Goal: Task Accomplishment & Management: Manage account settings

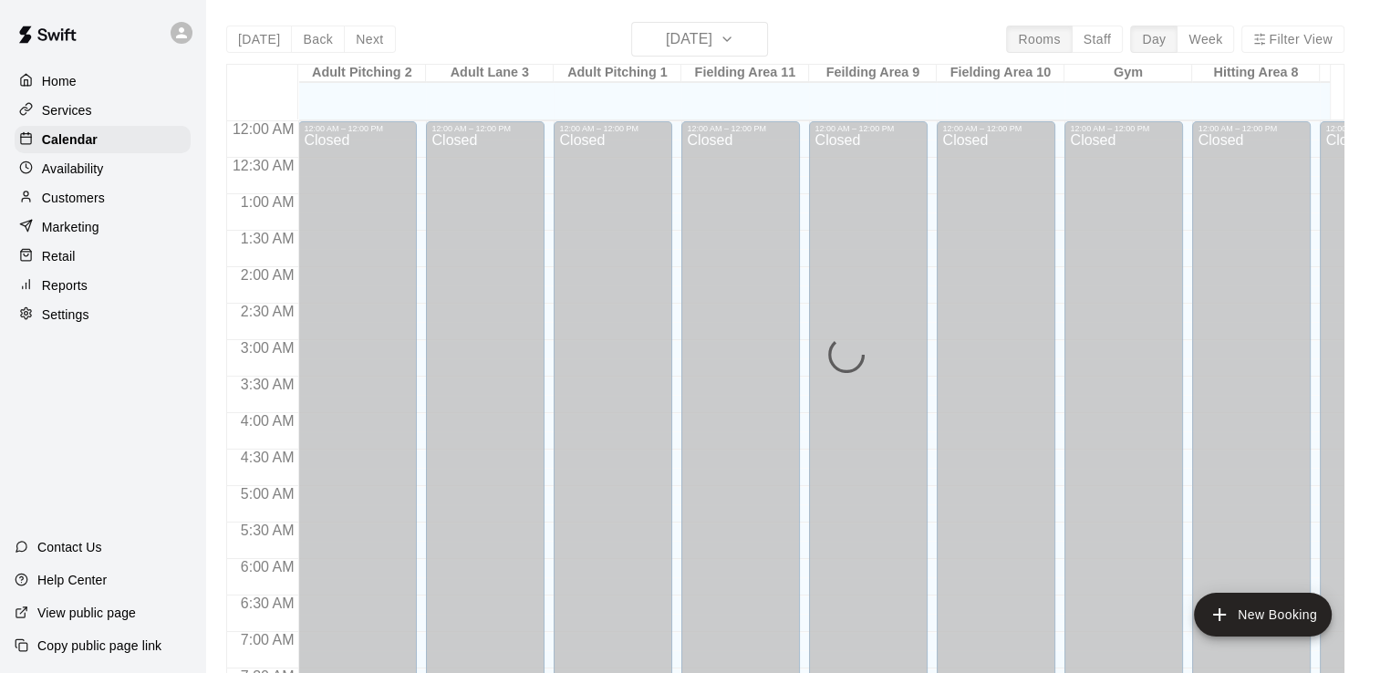
scroll to position [1122, 0]
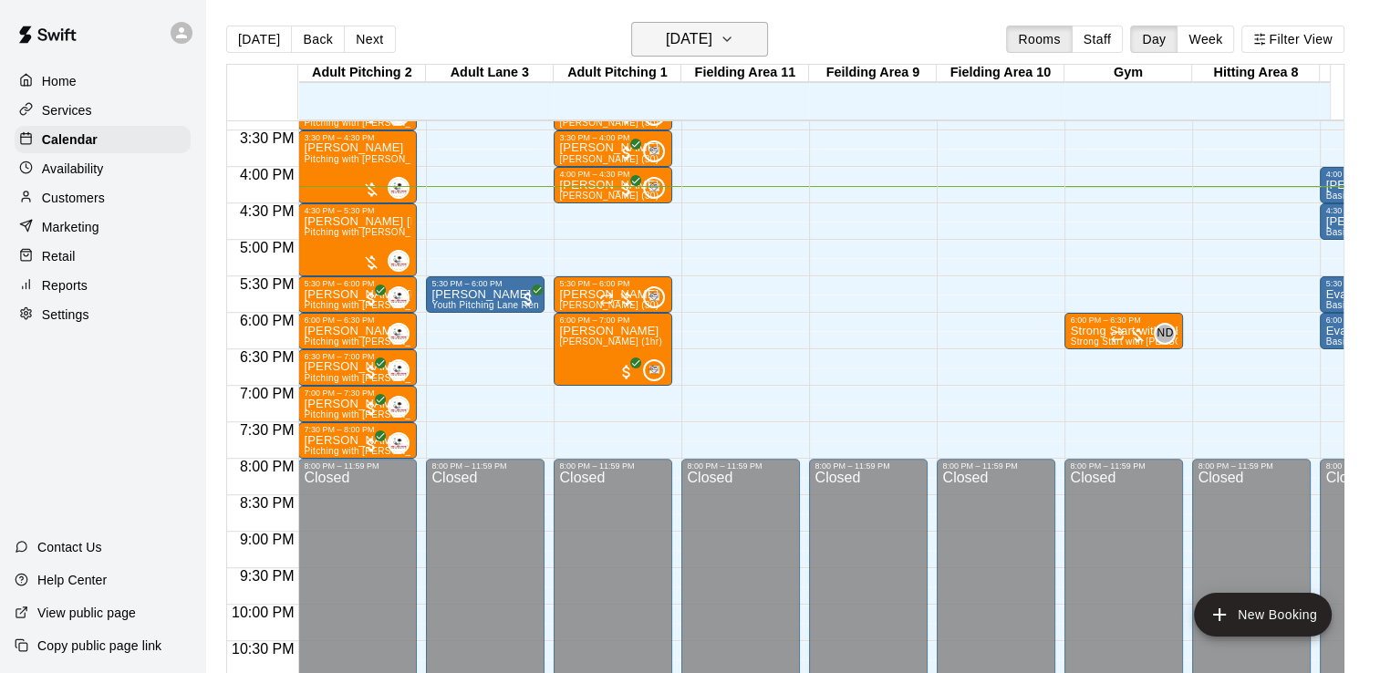
click at [734, 38] on icon "button" at bounding box center [727, 39] width 15 height 22
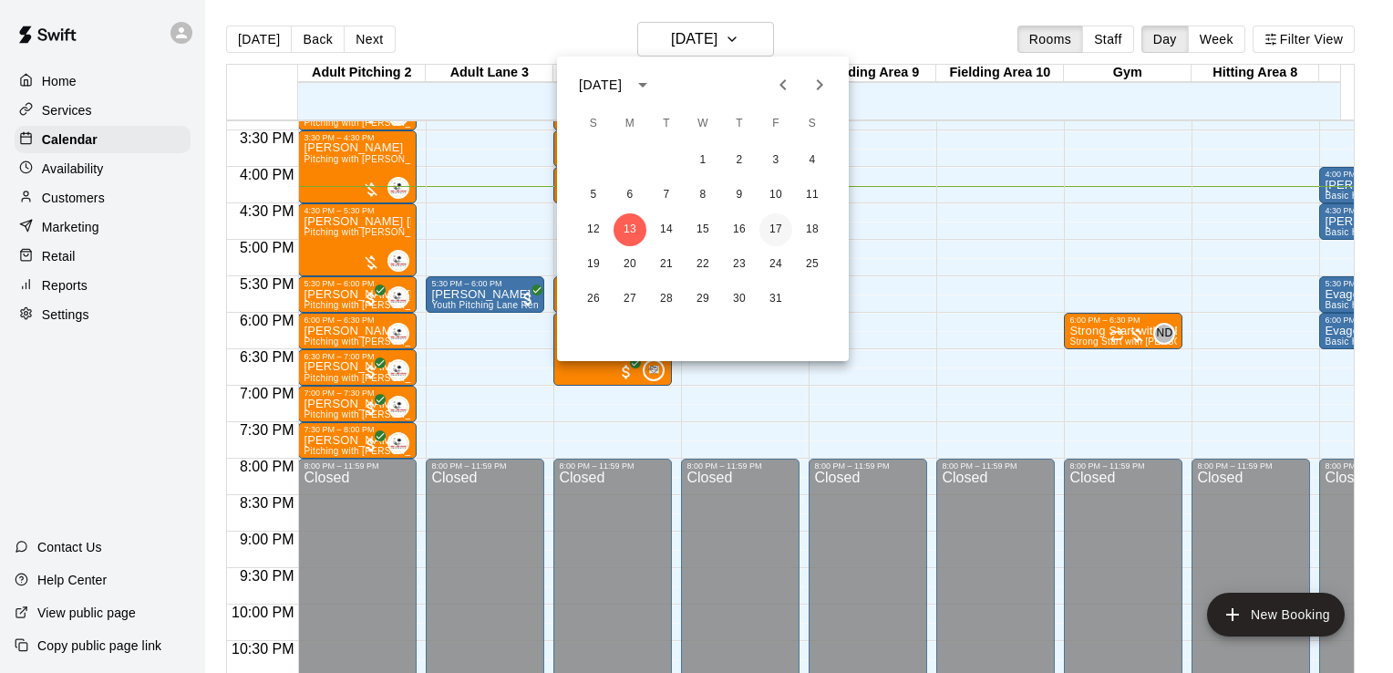
click at [770, 226] on button "17" at bounding box center [776, 229] width 33 height 33
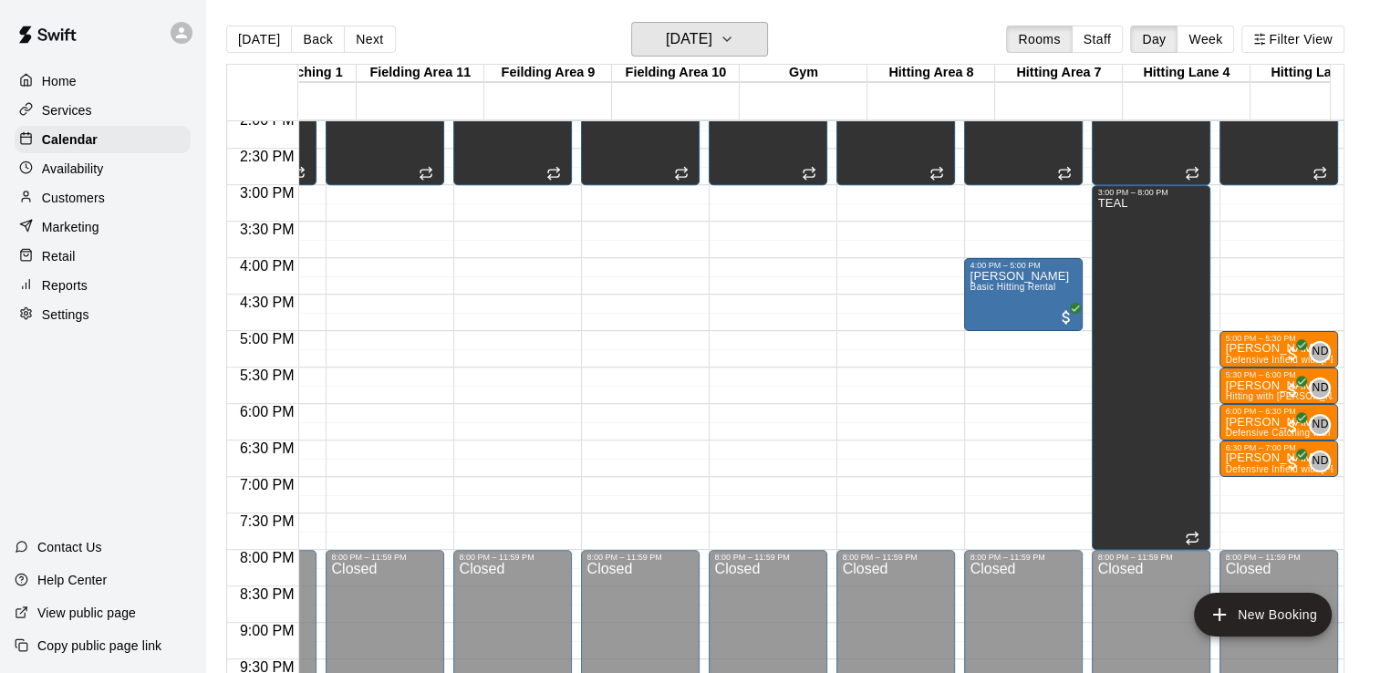
scroll to position [0, 0]
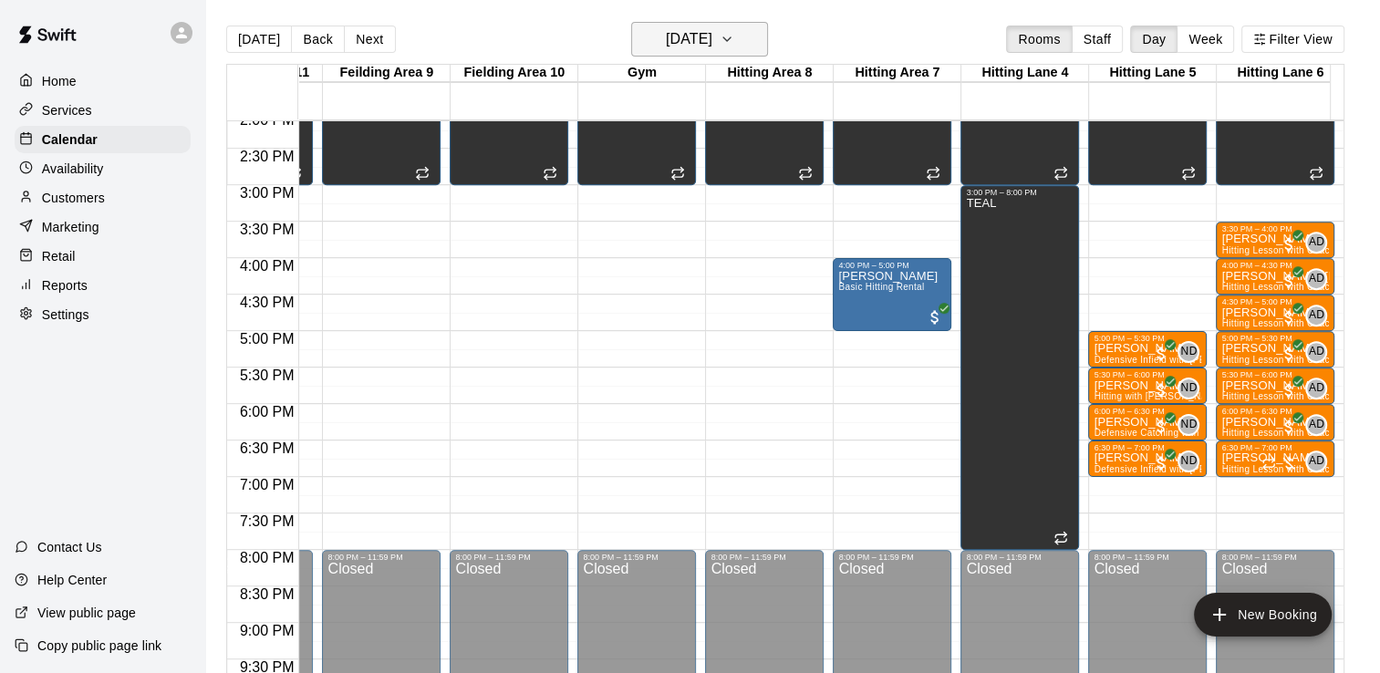
click at [734, 36] on icon "button" at bounding box center [727, 39] width 15 height 22
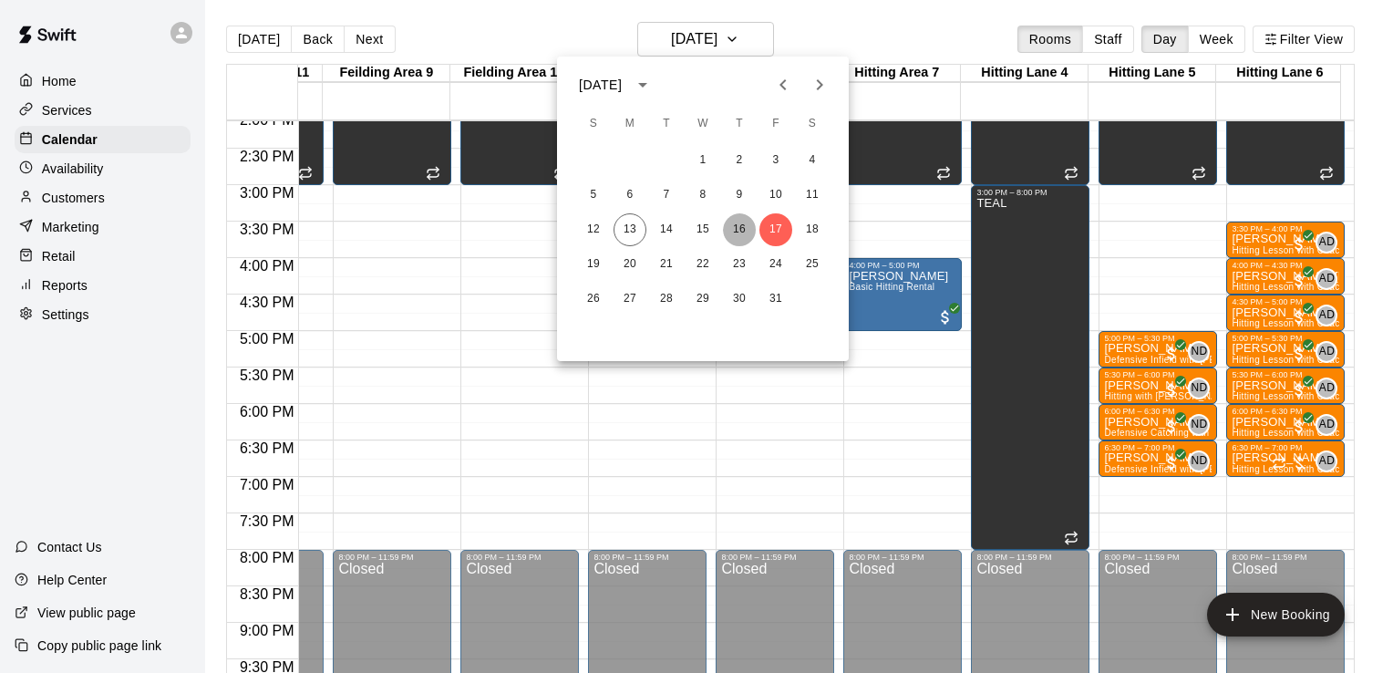
click at [737, 230] on button "16" at bounding box center [739, 229] width 33 height 33
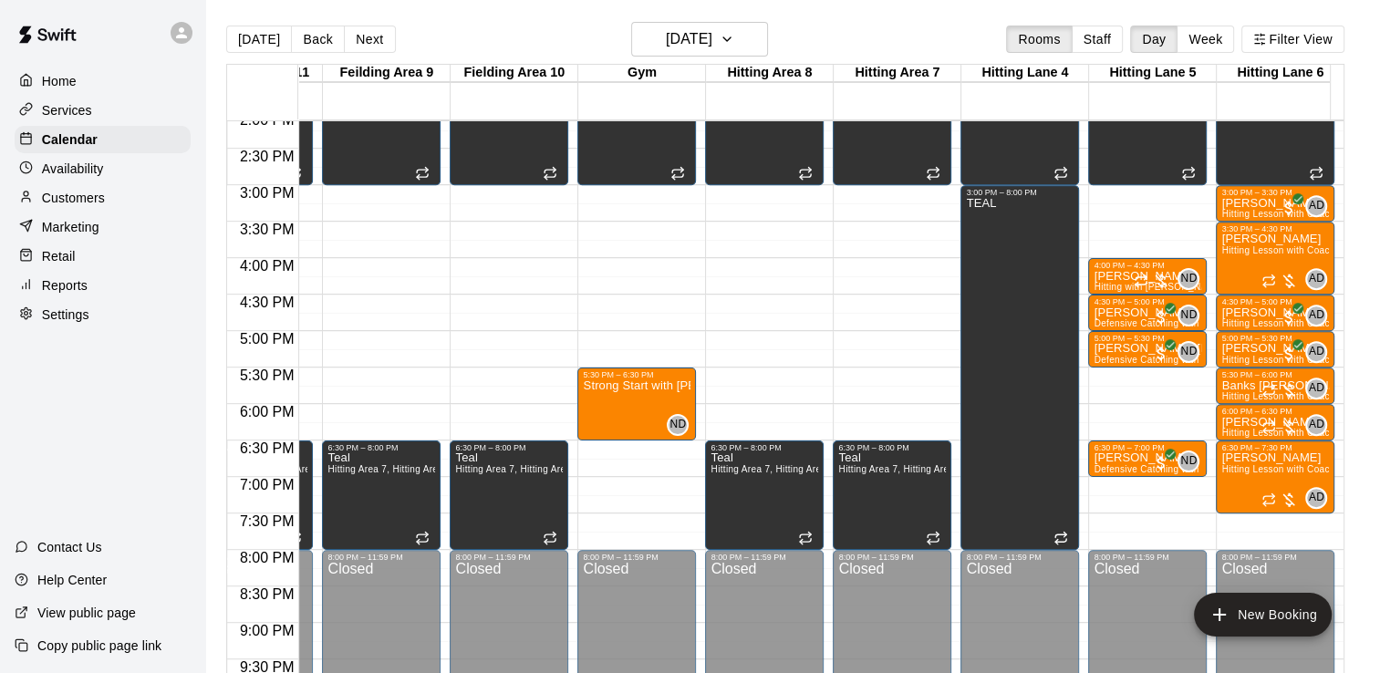
click at [80, 204] on p "Customers" at bounding box center [73, 198] width 63 height 18
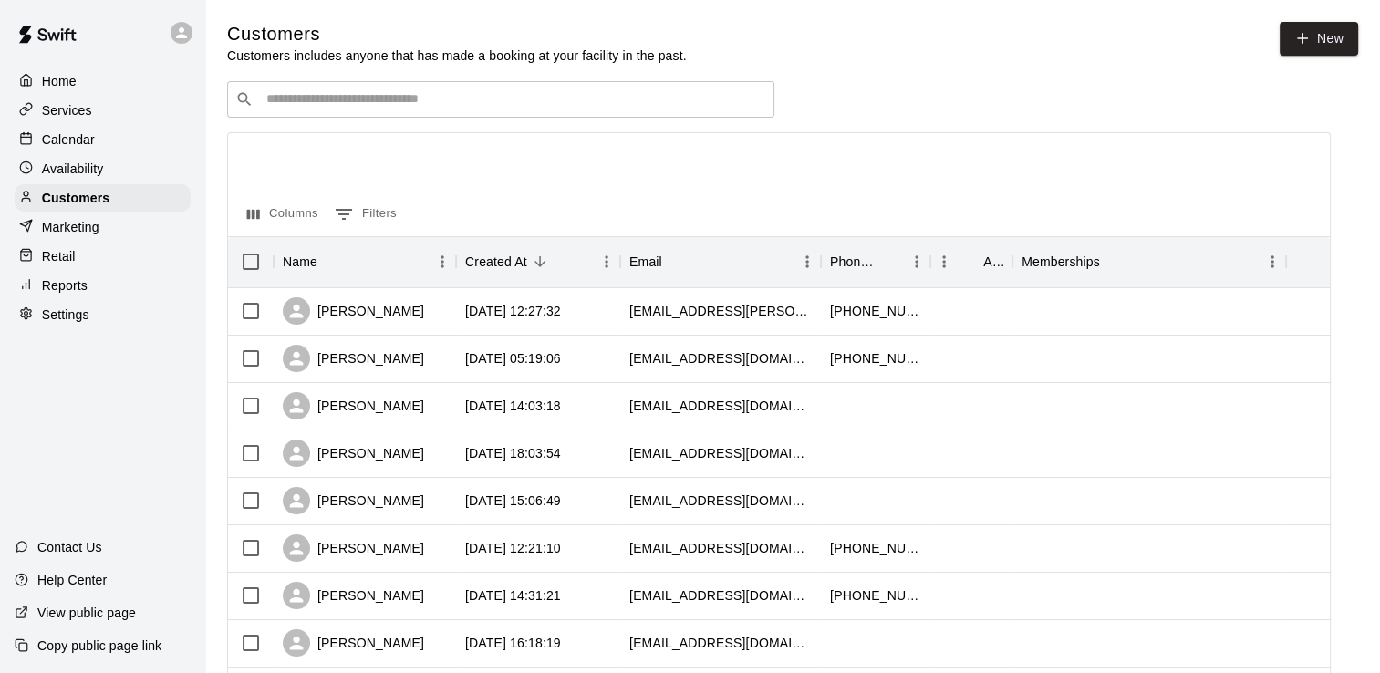
click at [357, 109] on input "Search customers by name or email" at bounding box center [513, 99] width 505 height 18
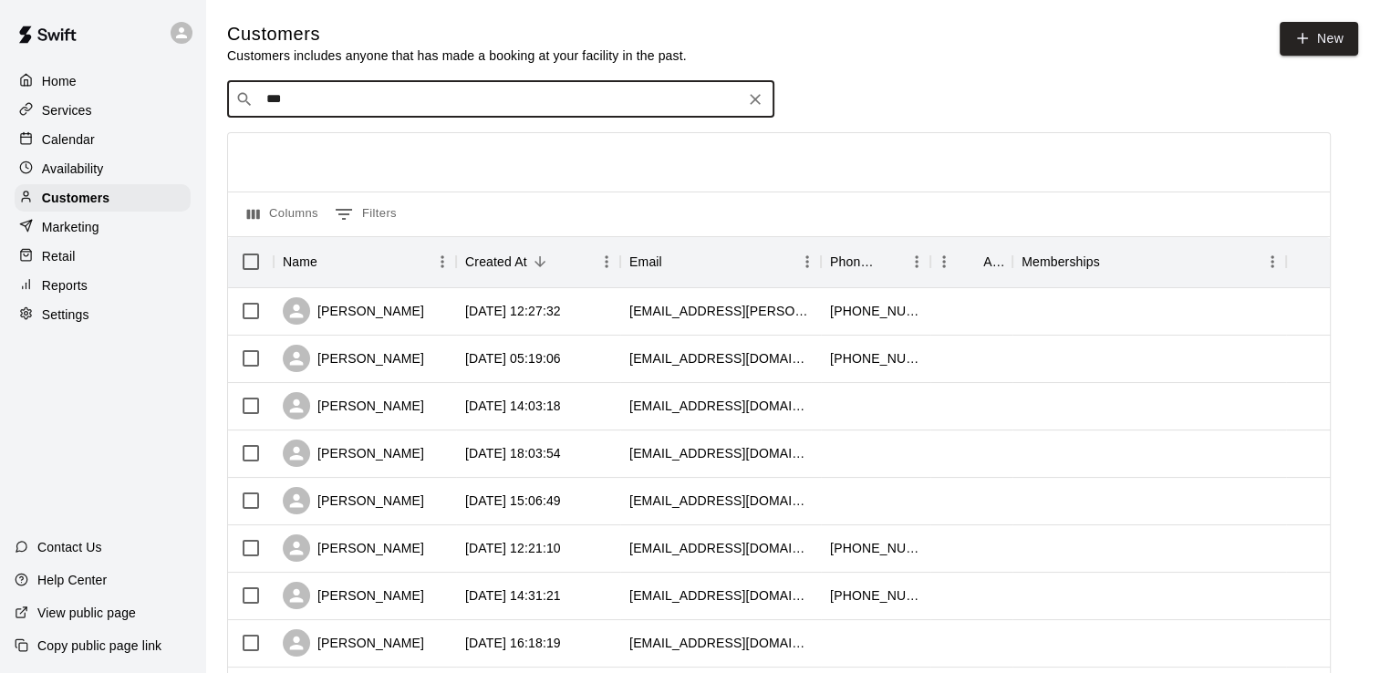
type input "**"
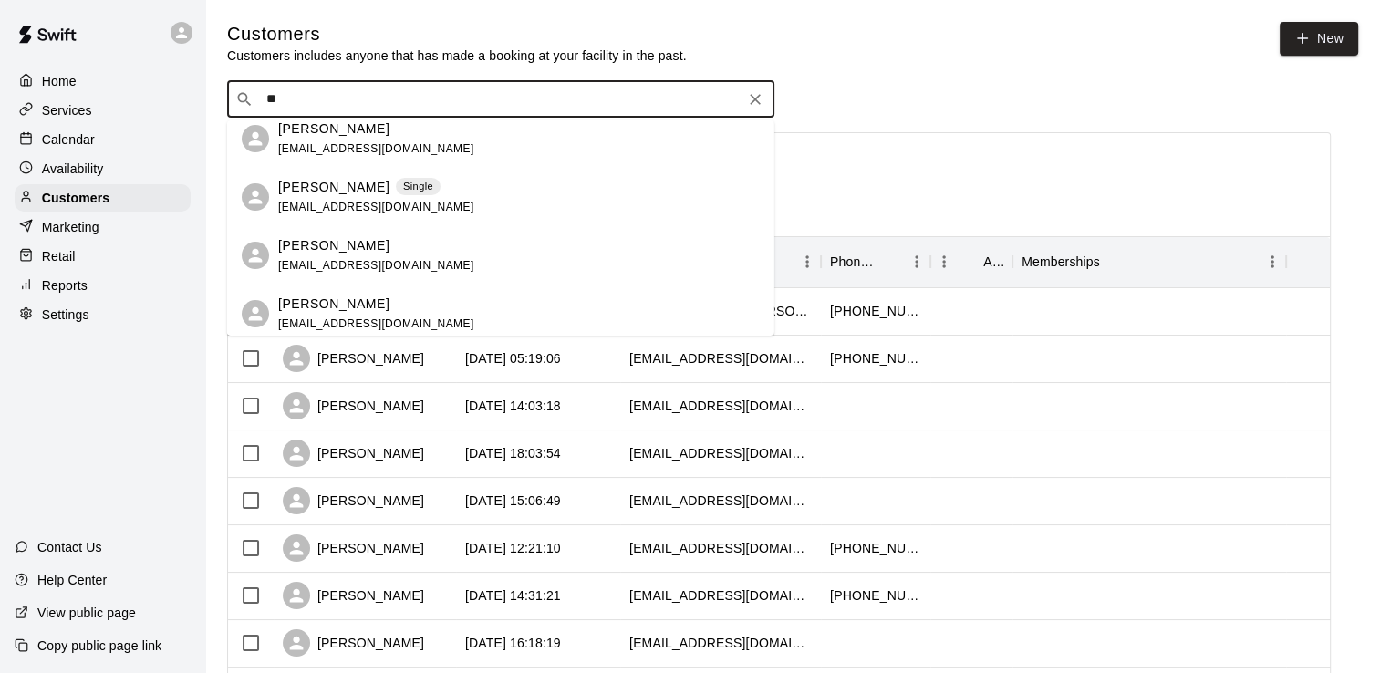
scroll to position [492, 0]
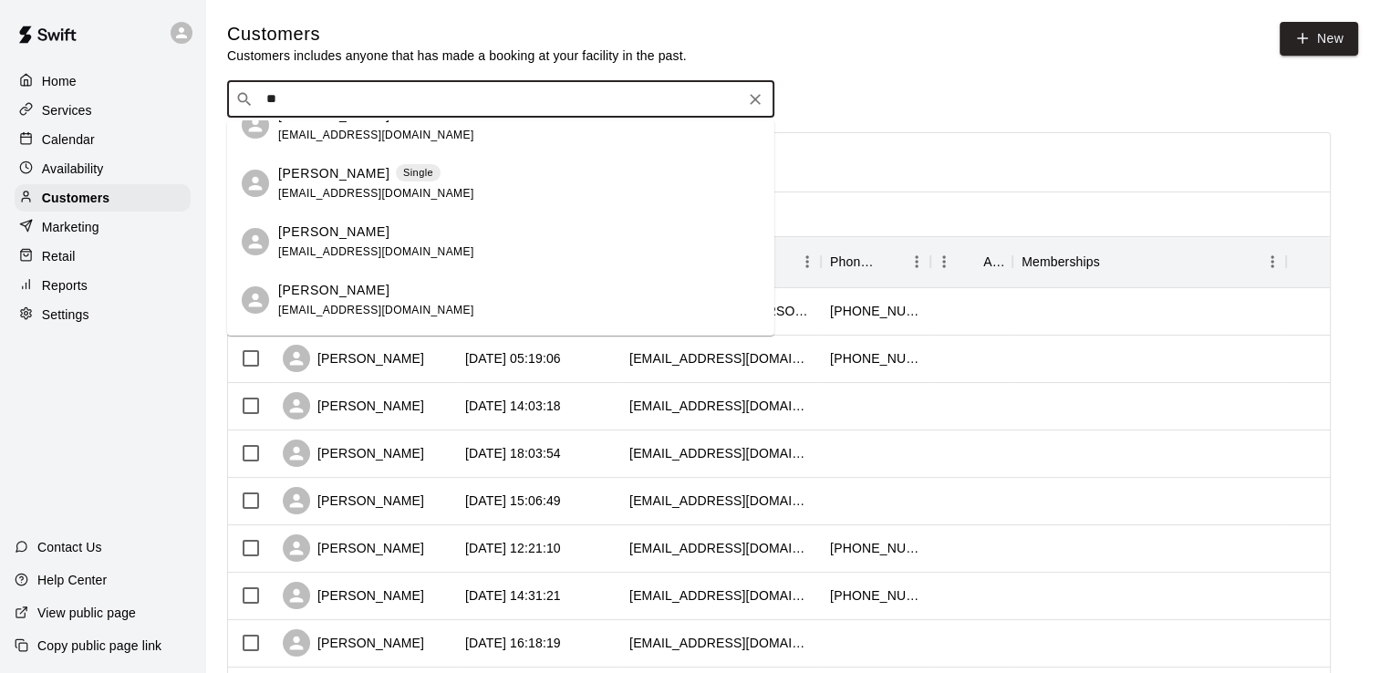
click at [342, 191] on span "[EMAIL_ADDRESS][DOMAIN_NAME]" at bounding box center [376, 193] width 196 height 13
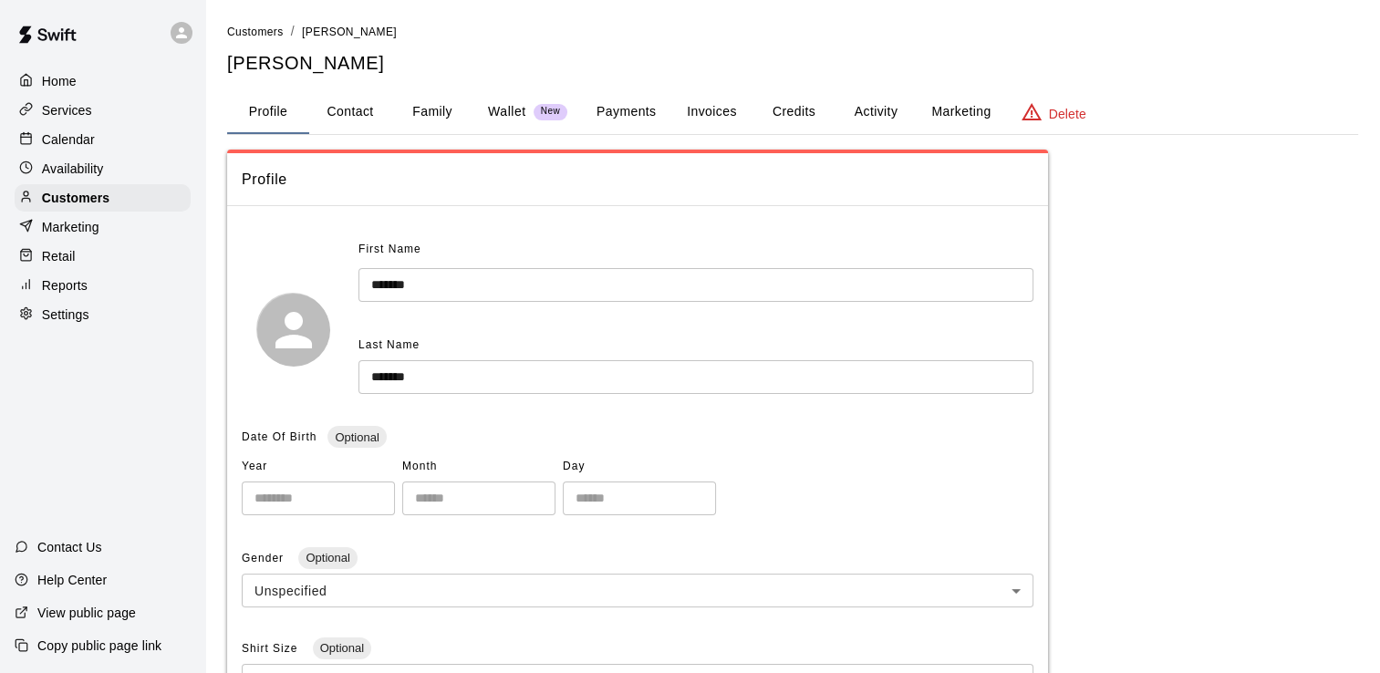
click at [626, 119] on button "Payments" at bounding box center [626, 112] width 88 height 44
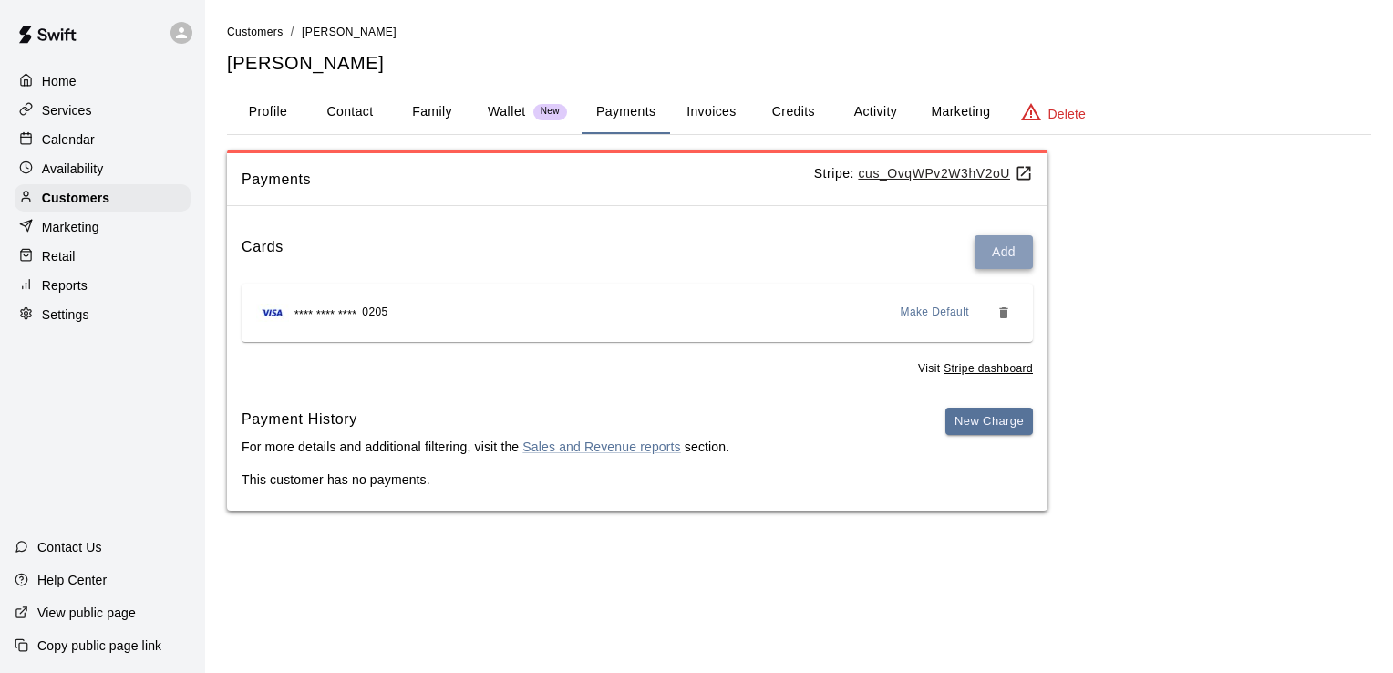
click at [1008, 264] on button "Add" at bounding box center [1004, 252] width 58 height 34
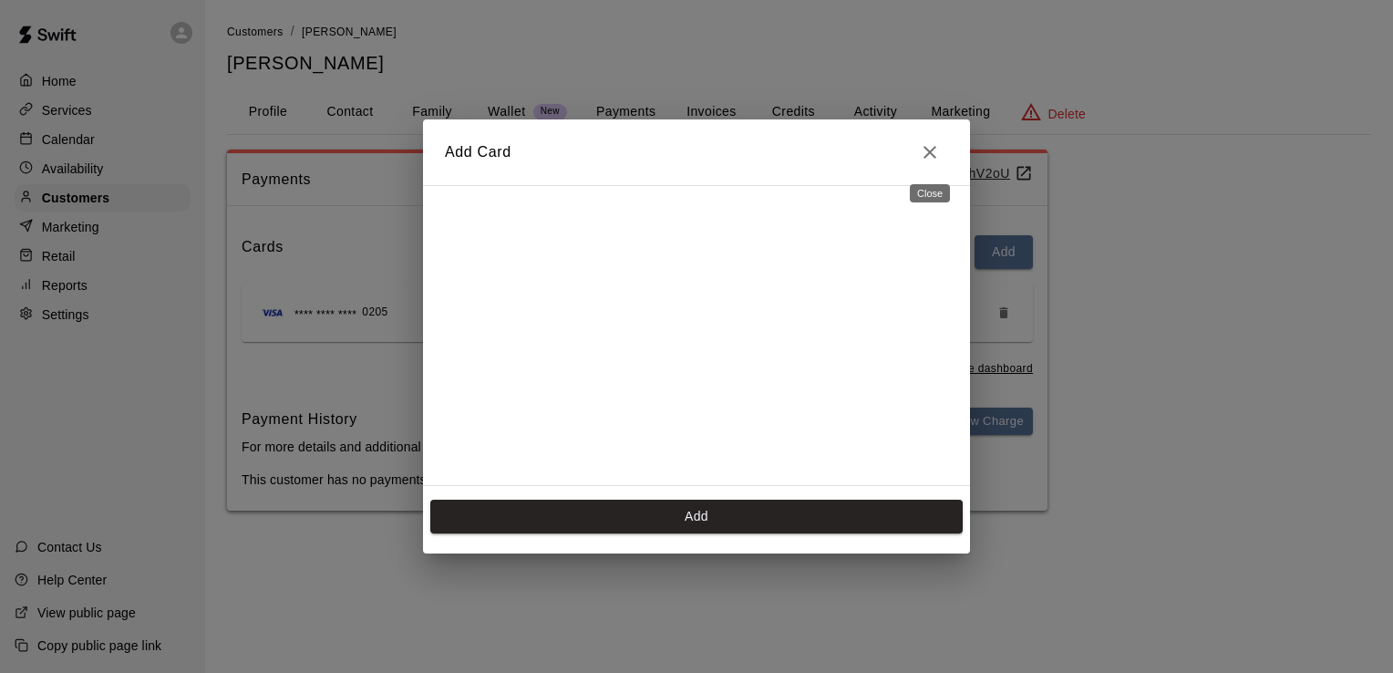
click at [930, 154] on icon "Close" at bounding box center [930, 152] width 22 height 22
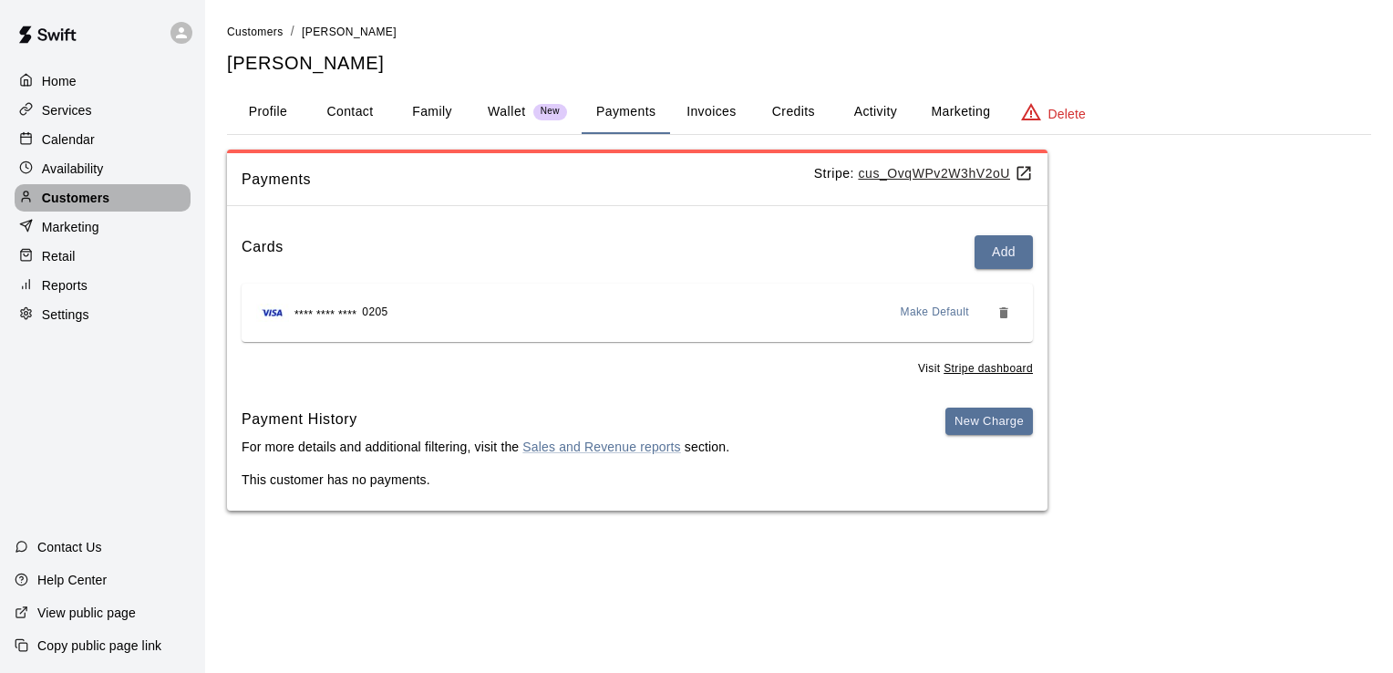
click at [96, 207] on p "Customers" at bounding box center [75, 198] width 67 height 18
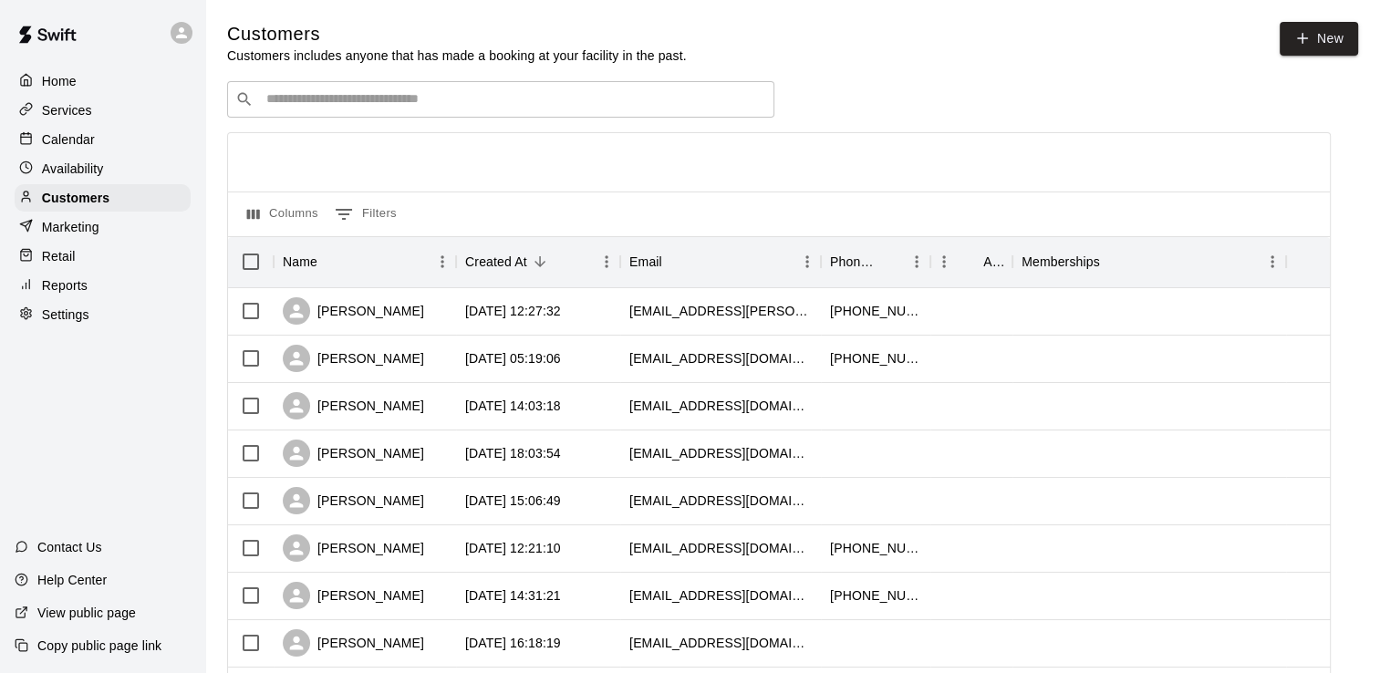
click at [303, 109] on input "Search customers by name or email" at bounding box center [513, 99] width 505 height 18
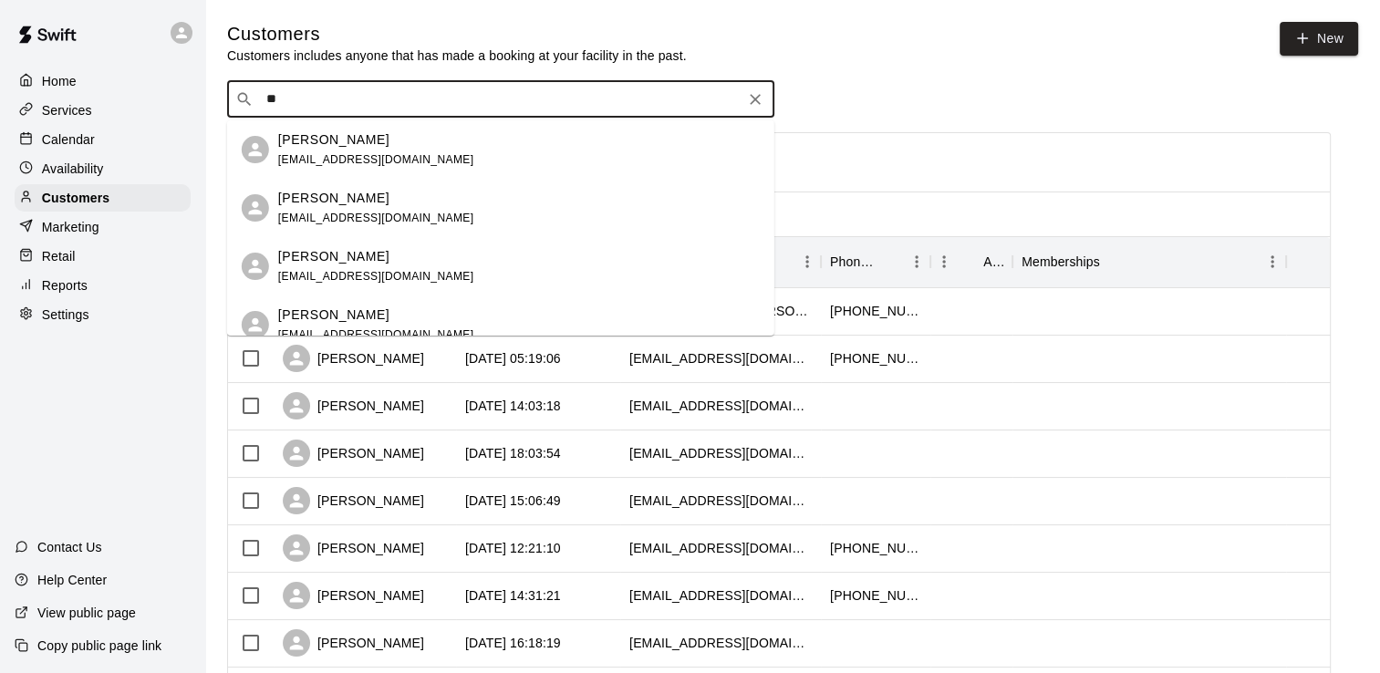
type input "***"
click at [313, 150] on div "[PERSON_NAME] [PERSON_NAME][EMAIL_ADDRESS][DOMAIN_NAME]" at bounding box center [423, 149] width 290 height 39
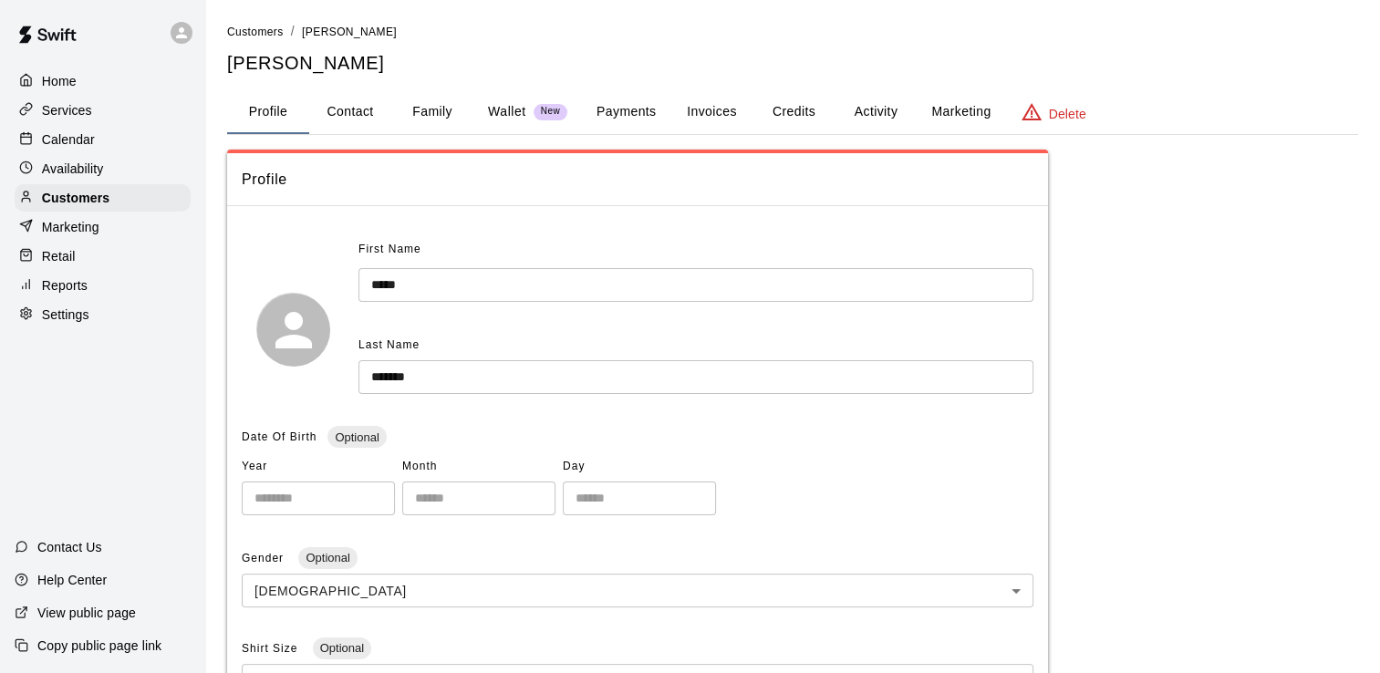
click at [613, 109] on button "Payments" at bounding box center [626, 112] width 88 height 44
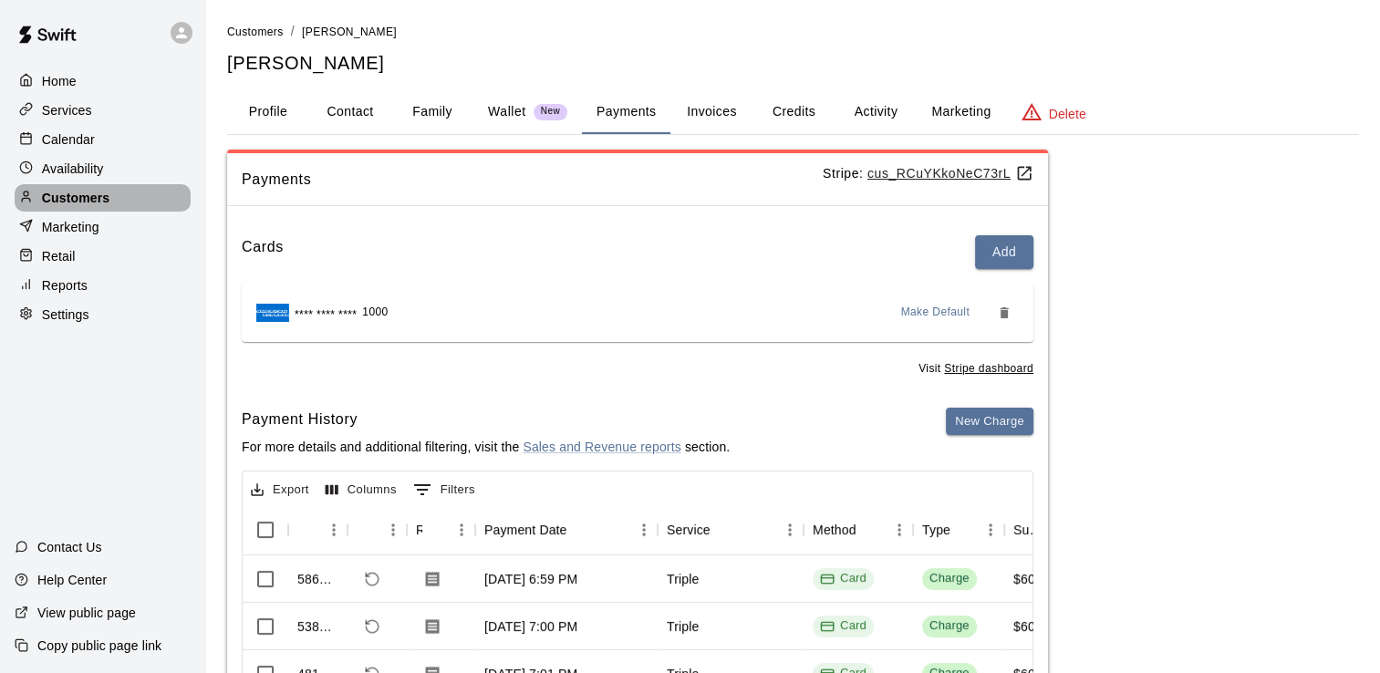
click at [81, 202] on p "Customers" at bounding box center [75, 198] width 67 height 18
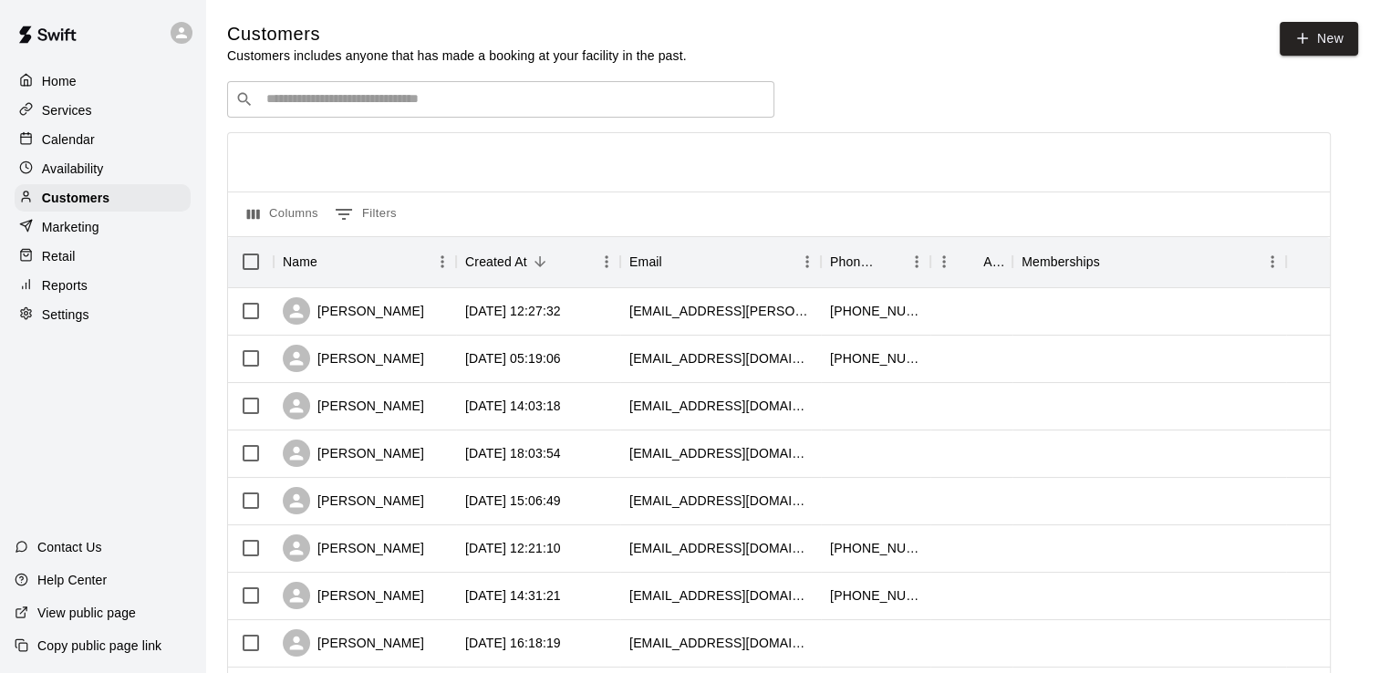
click at [86, 139] on p "Calendar" at bounding box center [68, 139] width 53 height 18
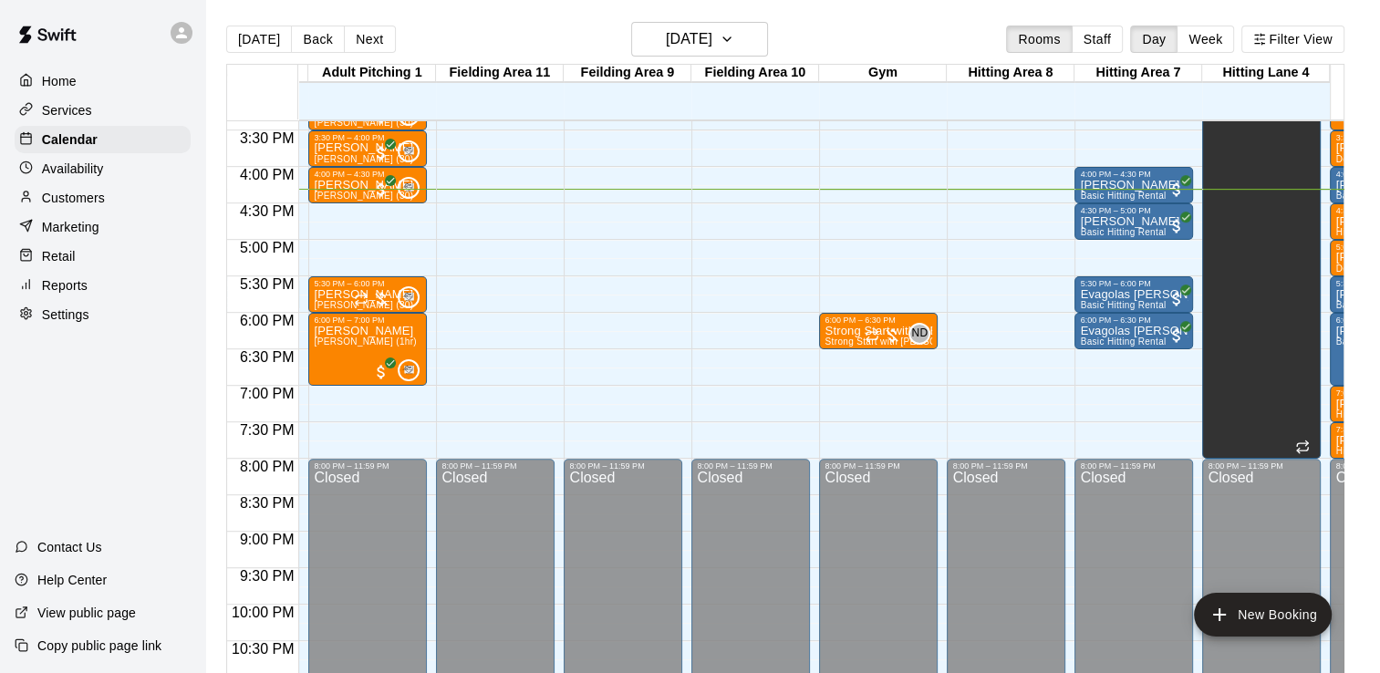
scroll to position [0, 486]
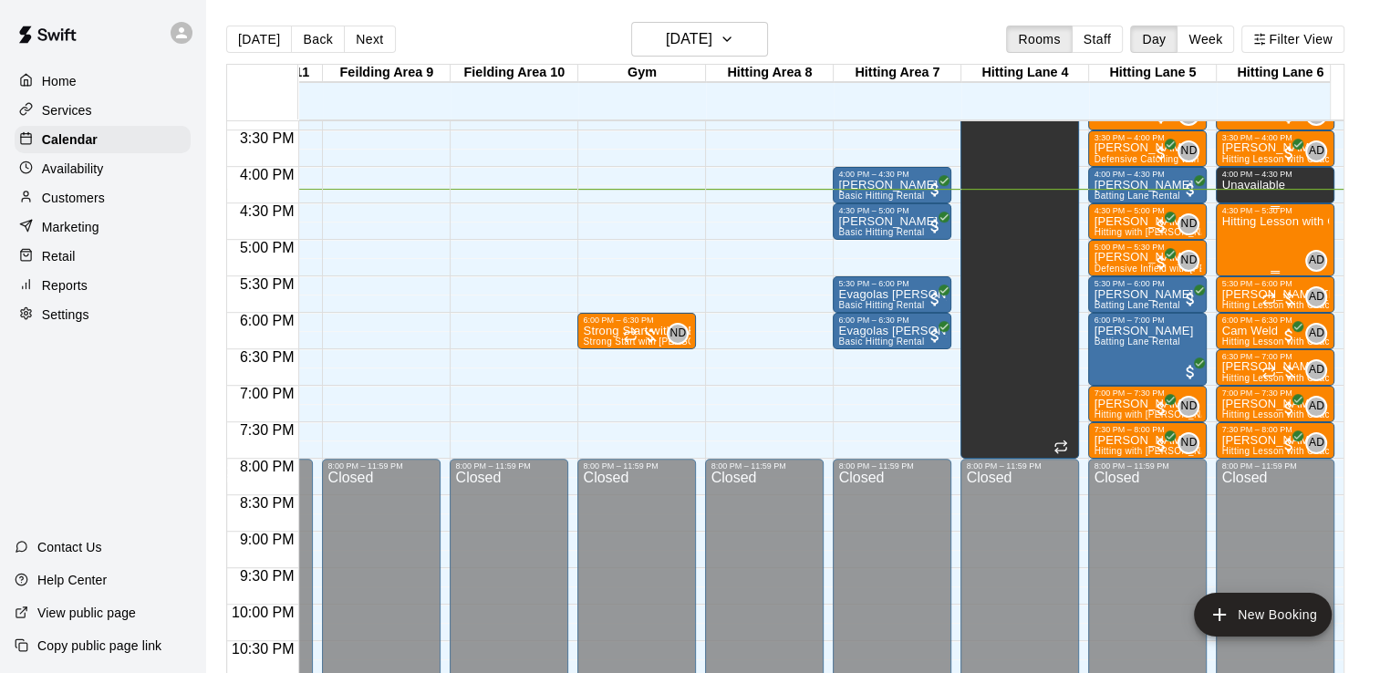
click at [1268, 240] on div "Hitting Lesson with Coach [PERSON_NAME] (60 minutes)" at bounding box center [1275, 551] width 108 height 673
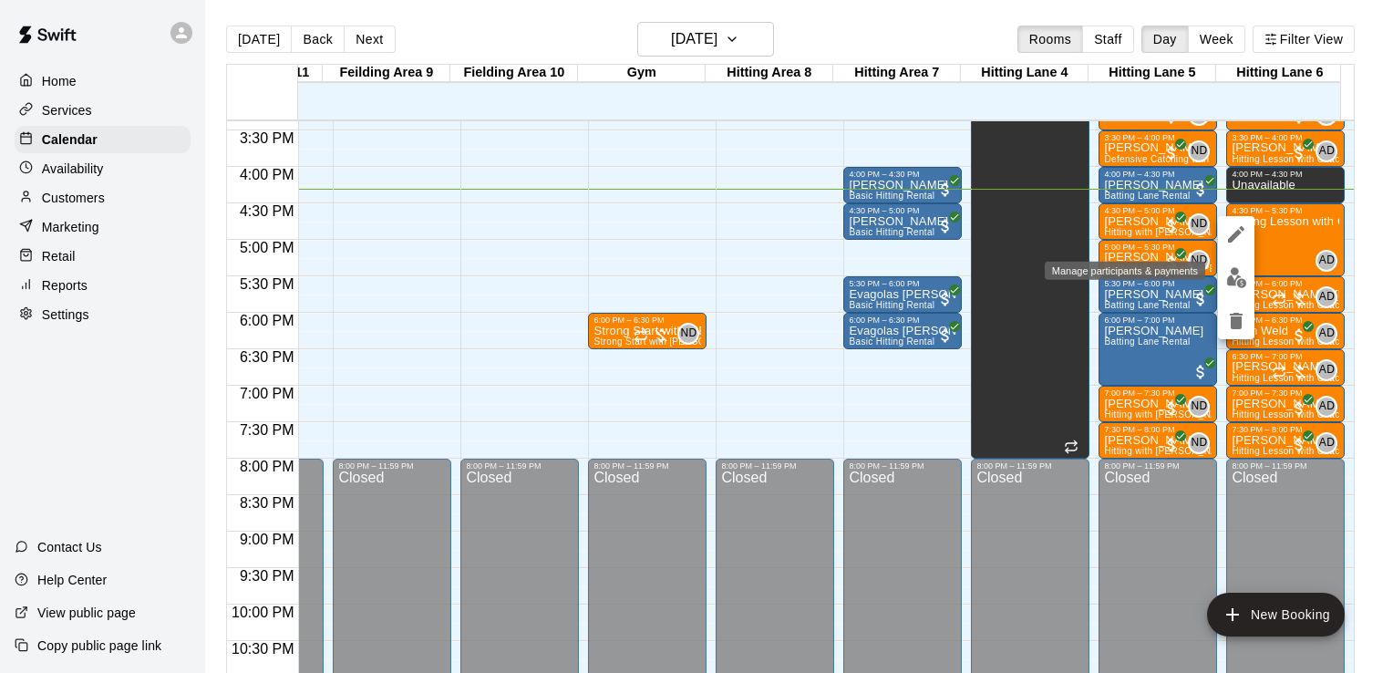
click at [1237, 279] on img "edit" at bounding box center [1237, 277] width 21 height 21
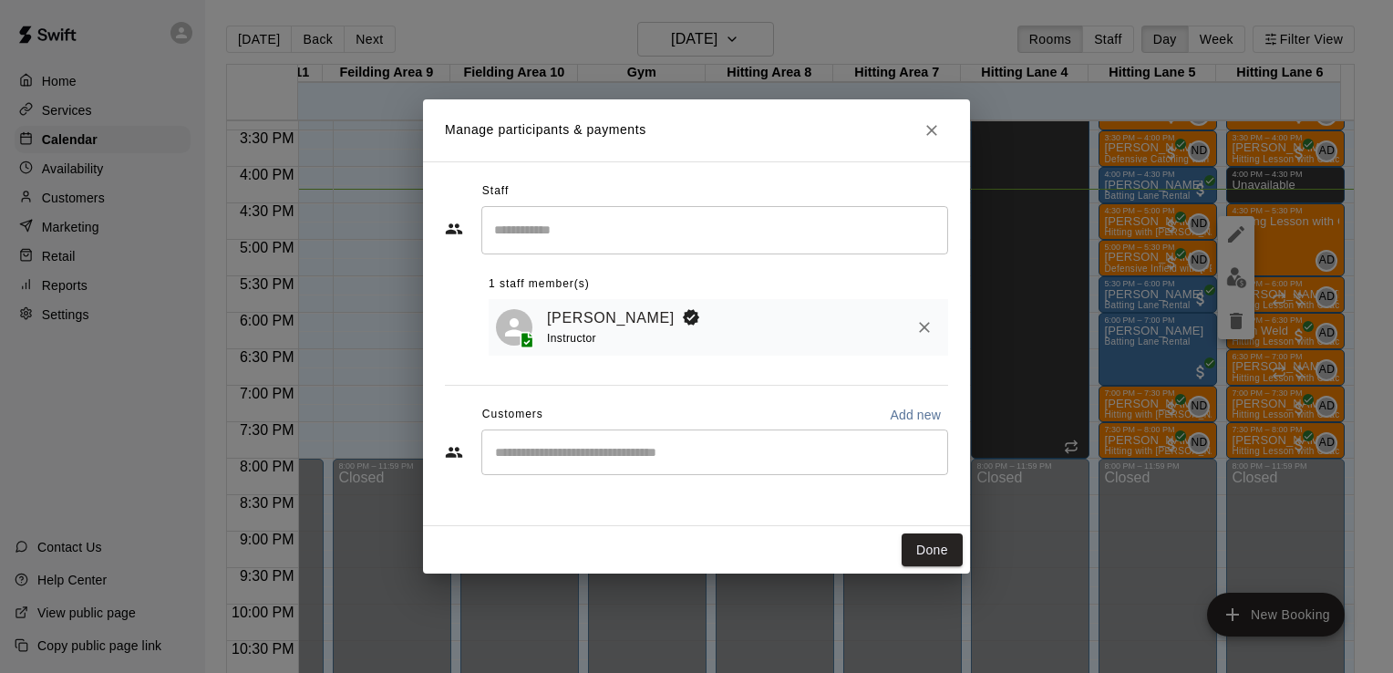
click at [624, 455] on input "Start typing to search customers..." at bounding box center [715, 452] width 450 height 18
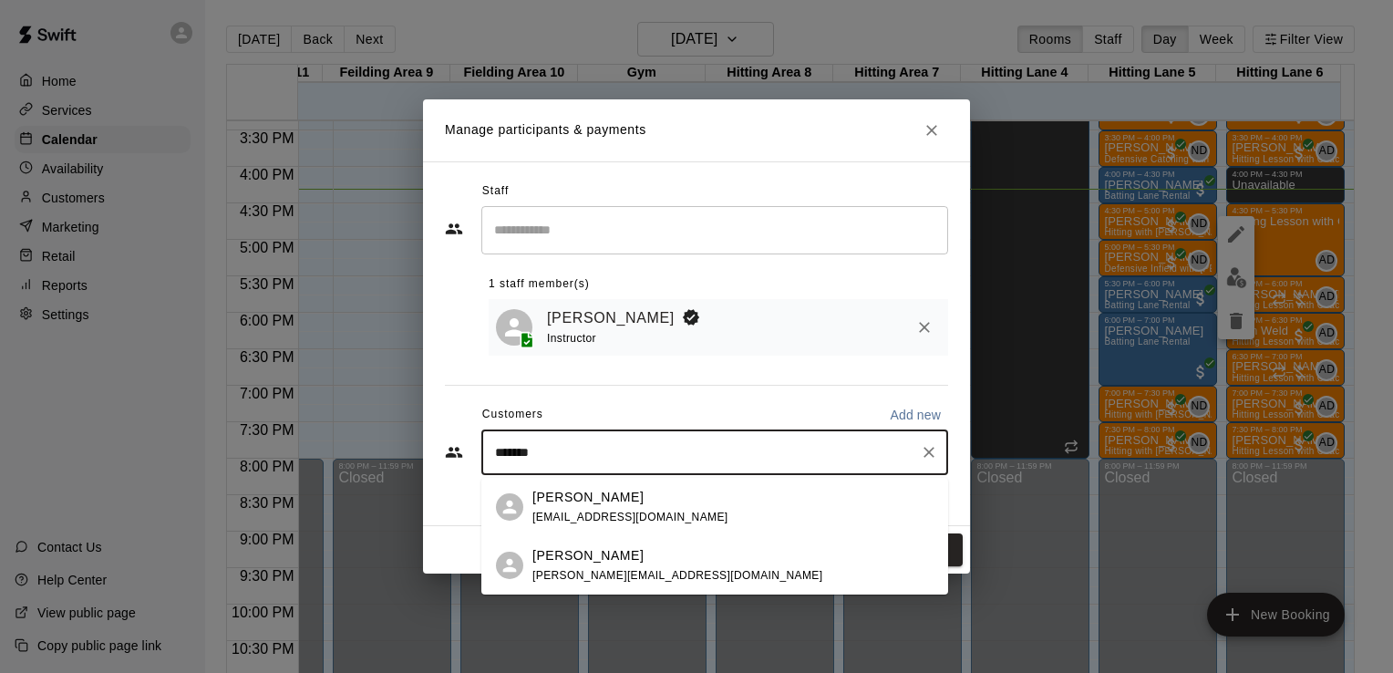
type input "********"
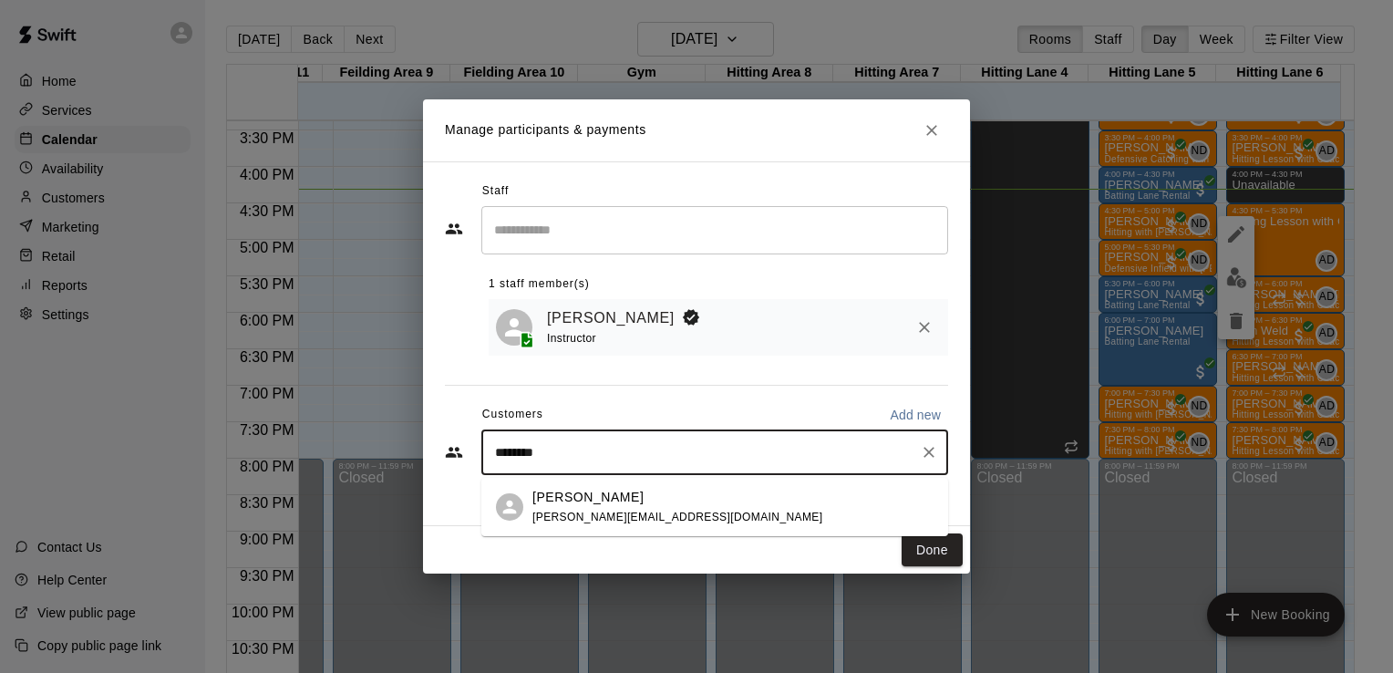
click at [597, 502] on p "[PERSON_NAME]" at bounding box center [588, 497] width 111 height 19
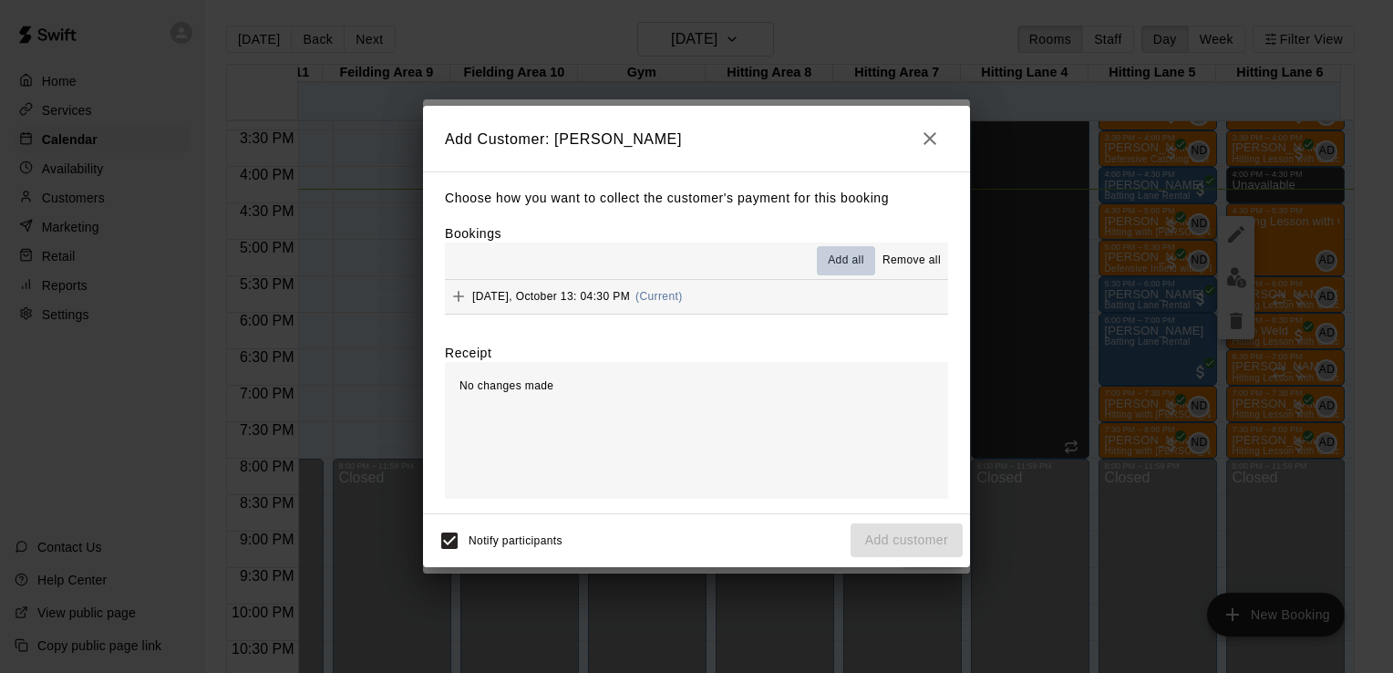
click at [850, 257] on span "Add all" at bounding box center [846, 261] width 36 height 18
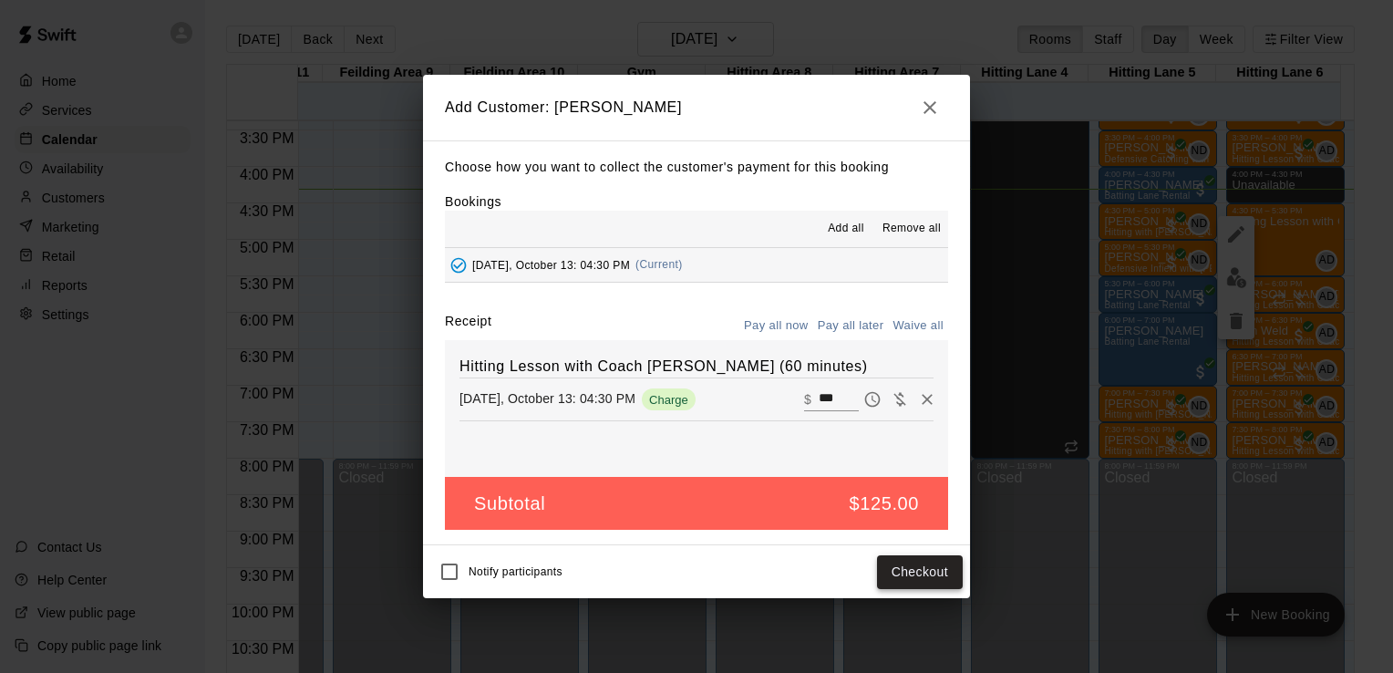
click at [904, 567] on button "Checkout" at bounding box center [920, 572] width 86 height 34
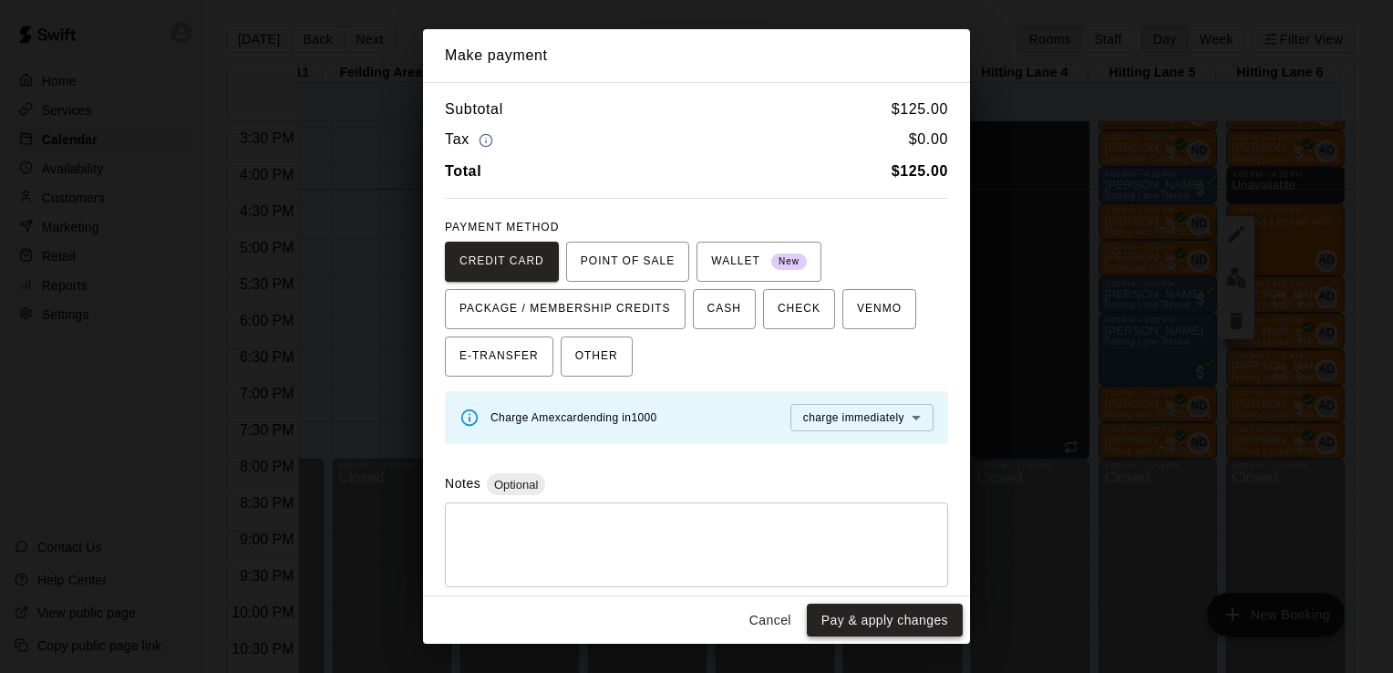
click at [878, 617] on button "Pay & apply changes" at bounding box center [885, 621] width 156 height 34
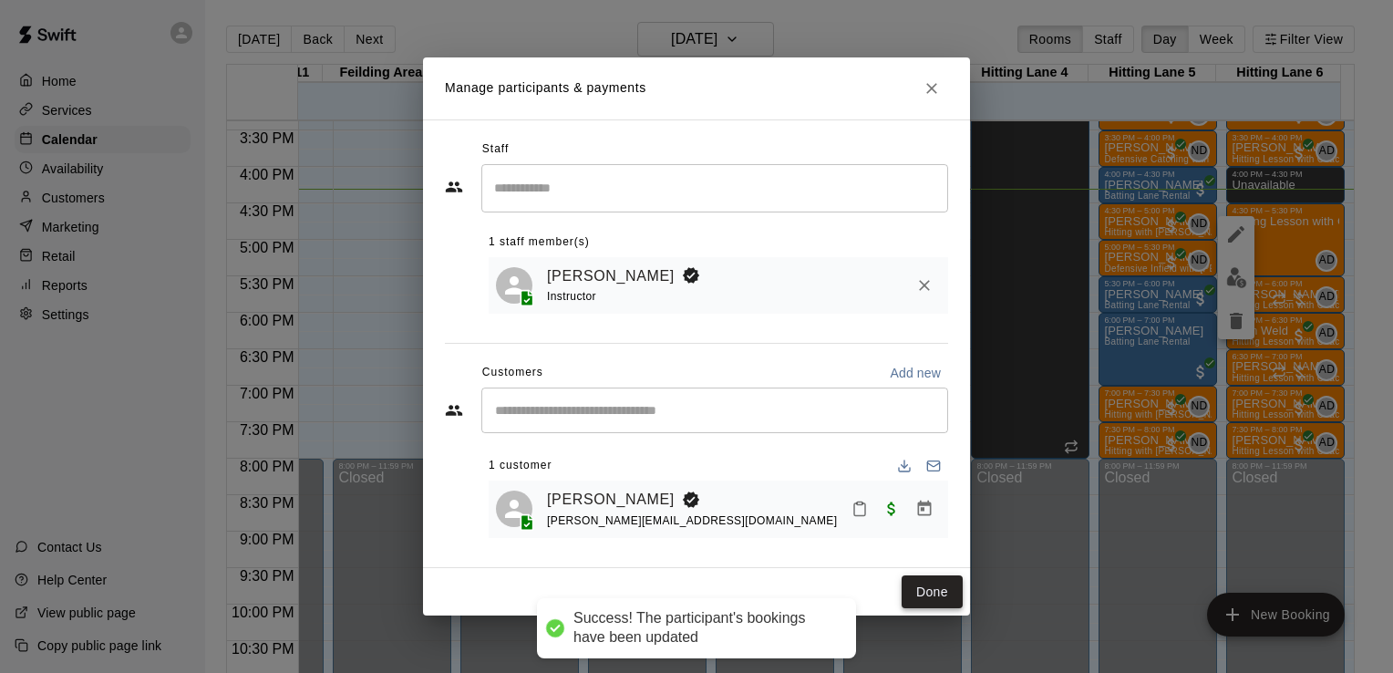
click at [941, 593] on button "Done" at bounding box center [932, 592] width 61 height 34
